Goal: Complete application form

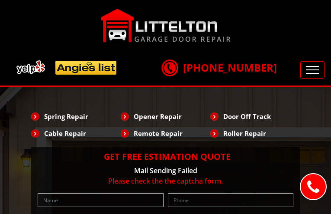
type input "rsKduvIiqrxIcdvA"
type input "7355703606"
type input "[EMAIL_ADDRESS][DOMAIN_NAME]"
type input "DsKjhtoMtoq"
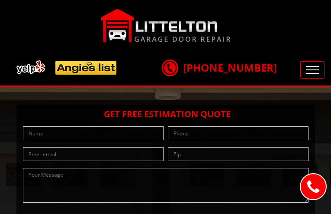
type input "HxCguynjy"
type input "4407057805"
type input "[EMAIL_ADDRESS][DOMAIN_NAME]"
type input "zEPtaxbVh"
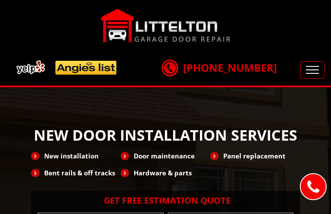
type input "mfoPRiiOc"
type input "6624828691"
type input "[EMAIL_ADDRESS][DOMAIN_NAME]"
type input "QeLGpeZN"
